Goal: Information Seeking & Learning: Learn about a topic

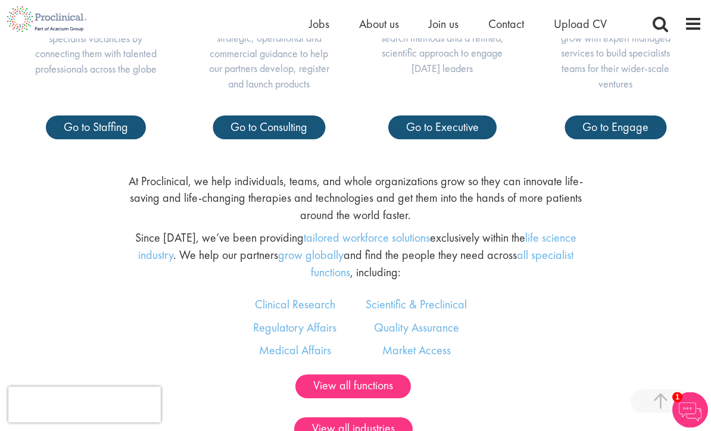
scroll to position [598, 0]
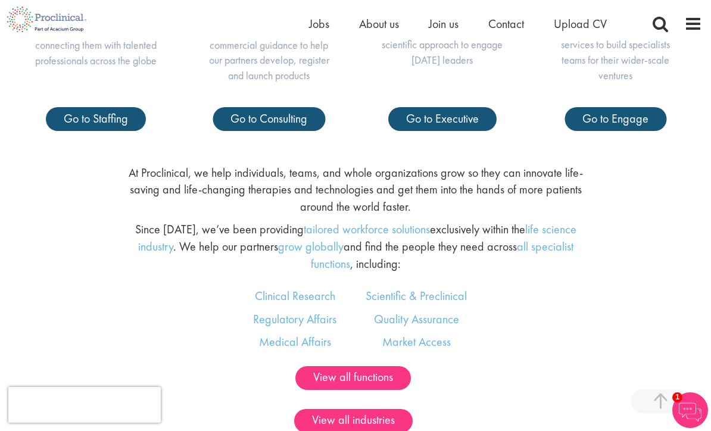
click at [199, 155] on div "Our suite of services Helping our partners recruit for specialist vacancies by …" at bounding box center [355, 13] width 711 height 283
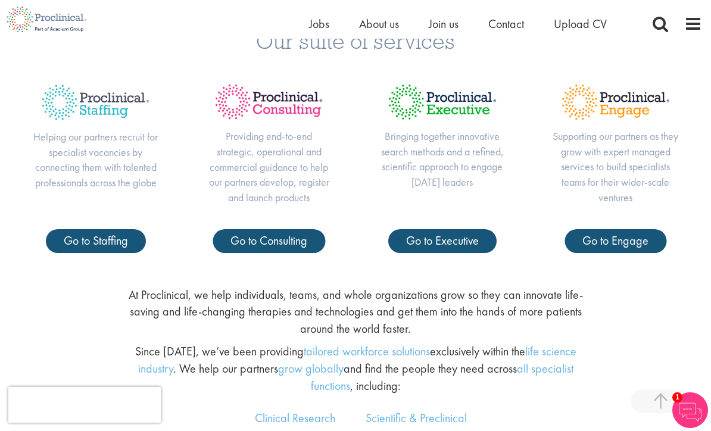
scroll to position [474, 0]
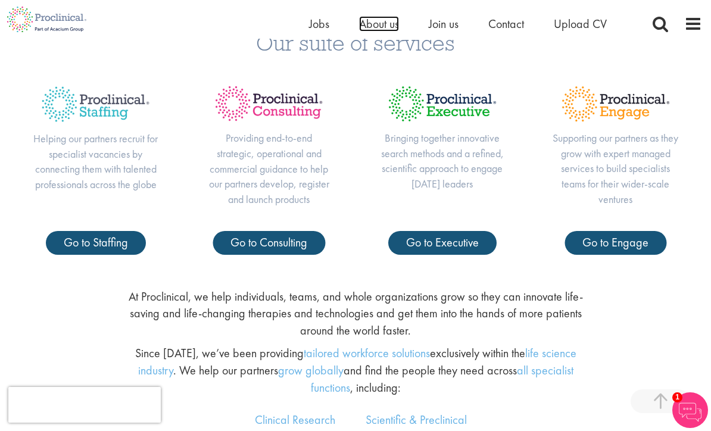
click at [378, 26] on span "About us" at bounding box center [379, 23] width 40 height 15
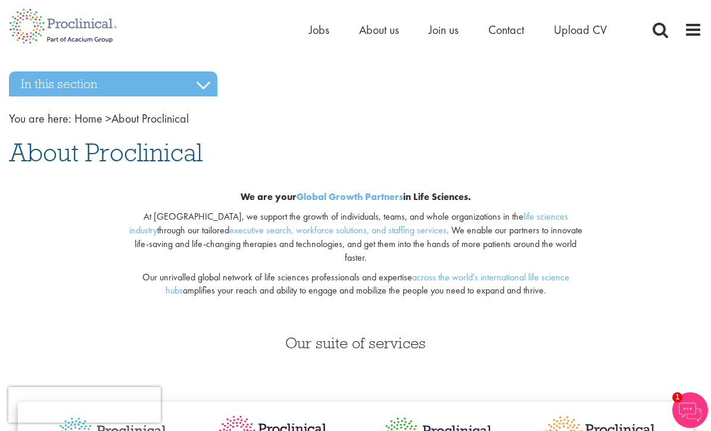
click at [247, 13] on div "Home Jobs About us Join us Contact Upload CV" at bounding box center [351, 22] width 702 height 45
click at [316, 25] on span "Jobs" at bounding box center [319, 29] width 20 height 15
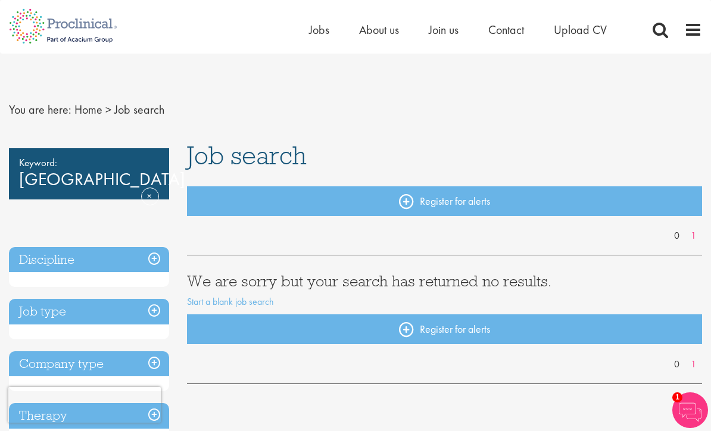
click at [146, 188] on link "Remove" at bounding box center [150, 205] width 18 height 35
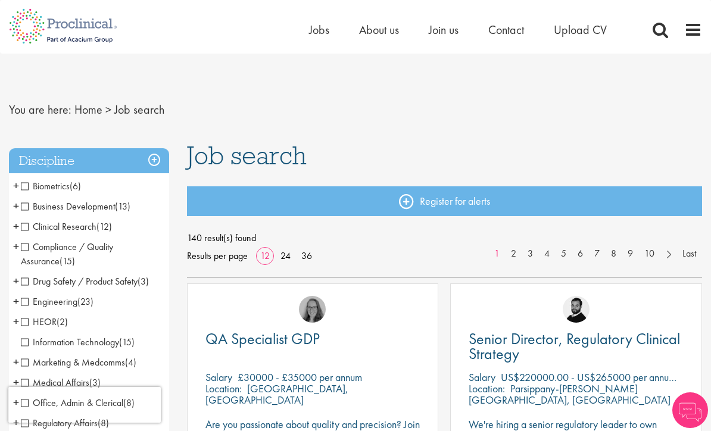
click at [23, 227] on span "Clinical Research" at bounding box center [59, 226] width 76 height 13
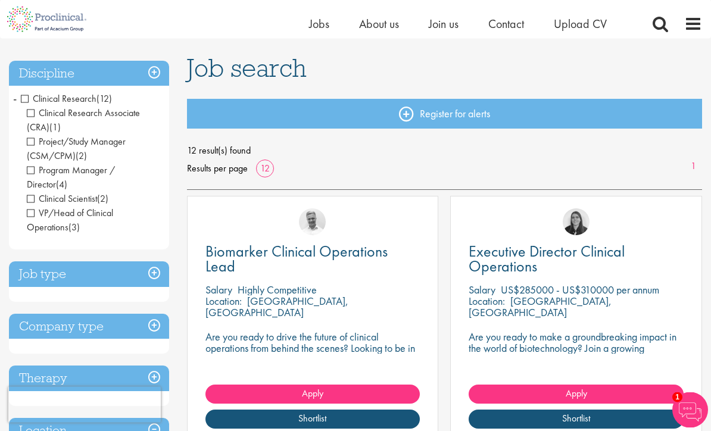
scroll to position [75, 0]
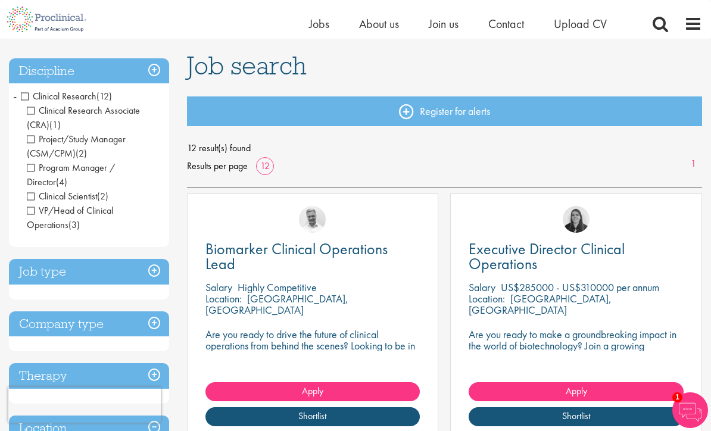
click at [157, 272] on h3 "Job type" at bounding box center [89, 272] width 160 height 26
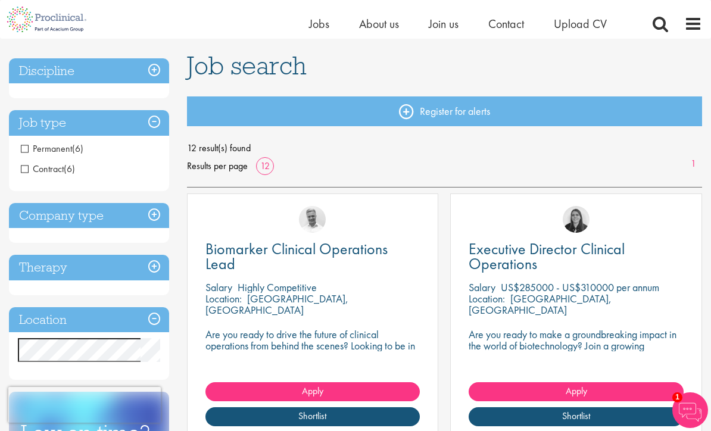
click at [27, 149] on span "Permanent" at bounding box center [46, 148] width 51 height 13
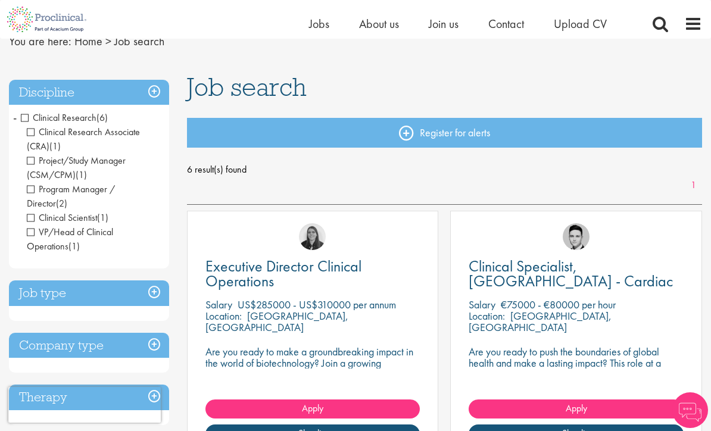
scroll to position [69, 0]
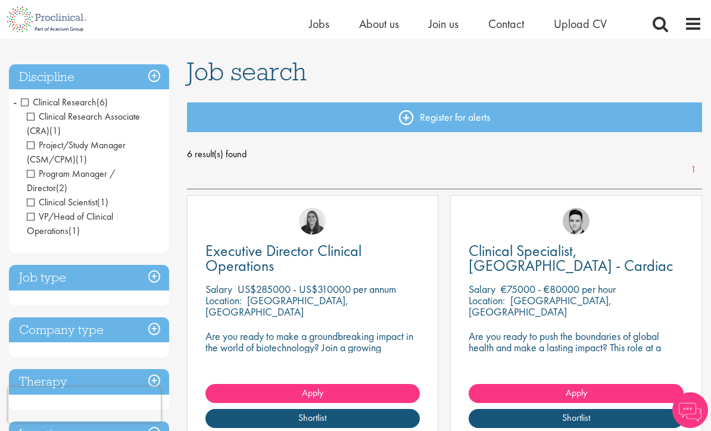
click at [164, 278] on h3 "Job type" at bounding box center [89, 278] width 160 height 26
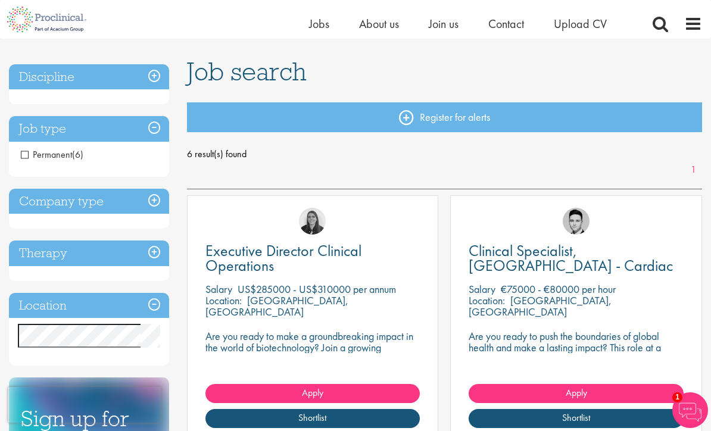
click at [26, 202] on h3 "Company type" at bounding box center [89, 202] width 160 height 26
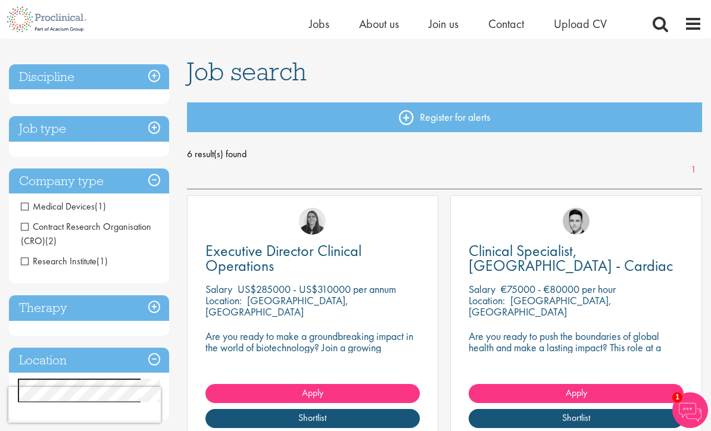
click at [23, 261] on span "Research Institute" at bounding box center [59, 261] width 76 height 13
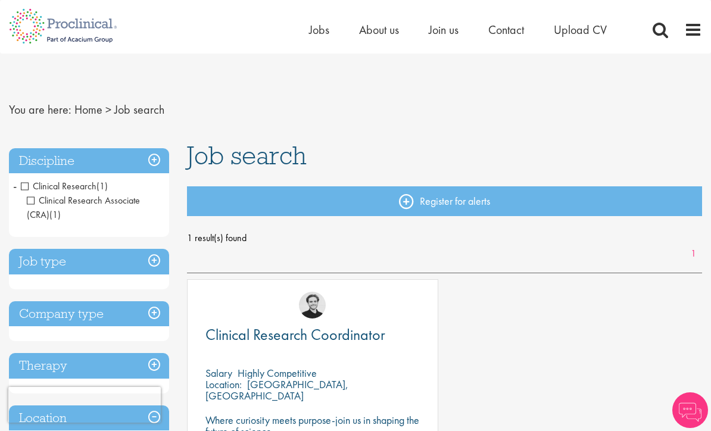
click at [21, 314] on h3 "Company type" at bounding box center [89, 314] width 160 height 26
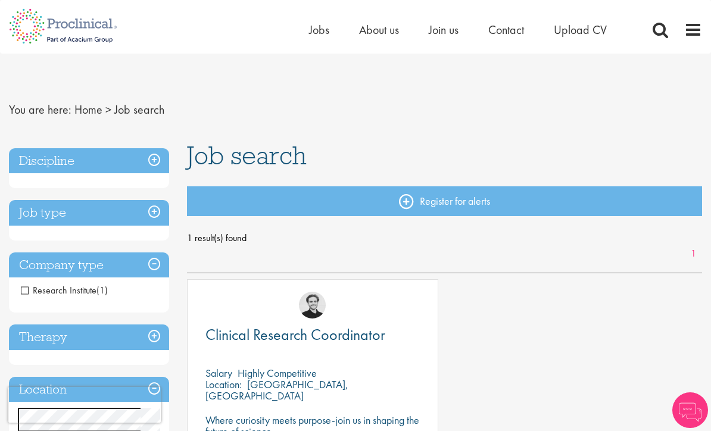
click at [67, 336] on h3 "Therapy" at bounding box center [89, 338] width 160 height 26
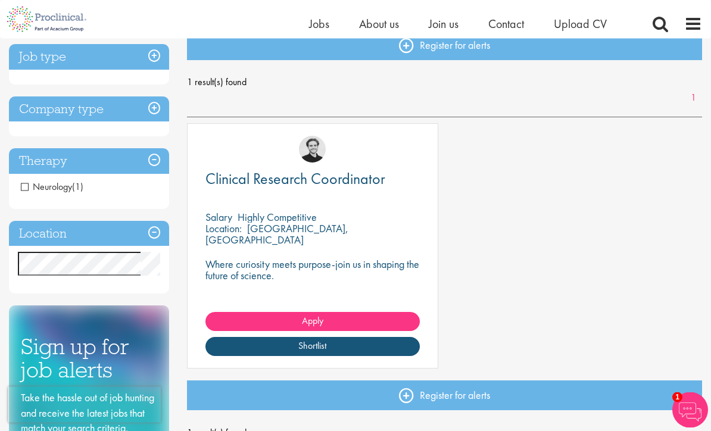
scroll to position [142, 0]
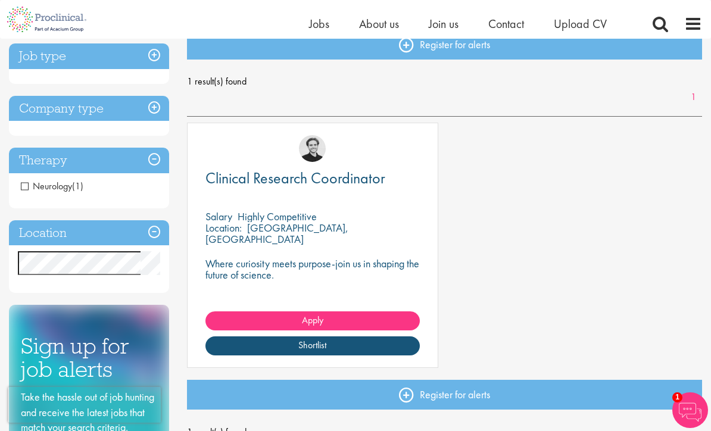
click at [25, 228] on h3 "Location" at bounding box center [89, 233] width 160 height 26
click at [152, 233] on h3 "Location" at bounding box center [89, 233] width 160 height 26
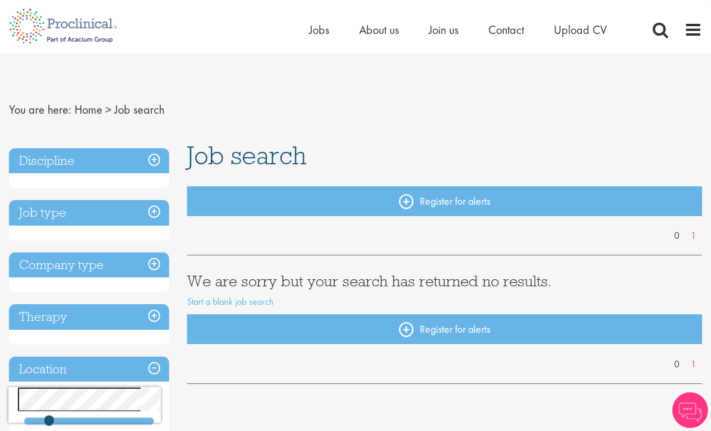
click at [155, 317] on h3 "Therapy" at bounding box center [89, 317] width 160 height 26
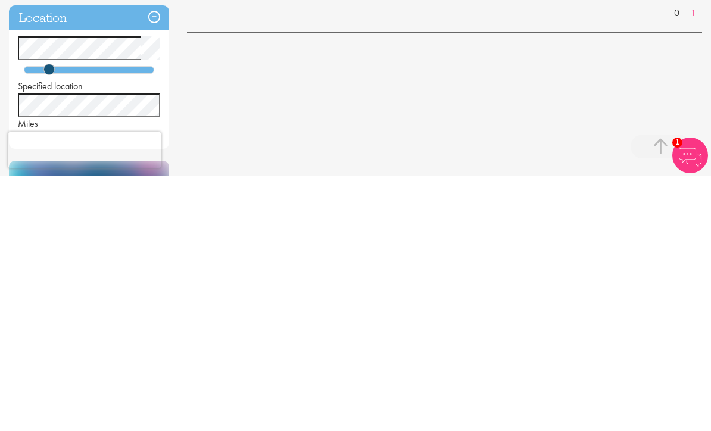
scroll to position [84, 0]
